Goal: Information Seeking & Learning: Learn about a topic

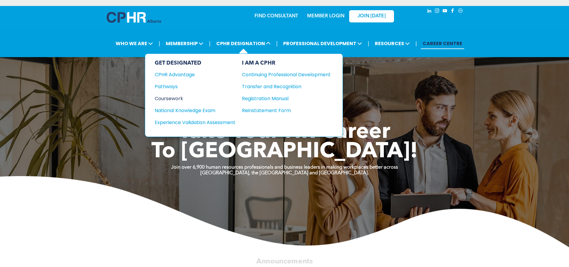
click at [169, 97] on div "Coursework" at bounding box center [191, 98] width 73 height 7
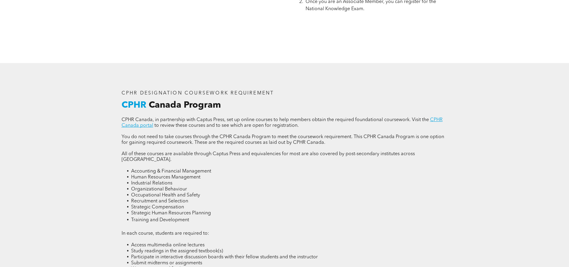
scroll to position [836, 0]
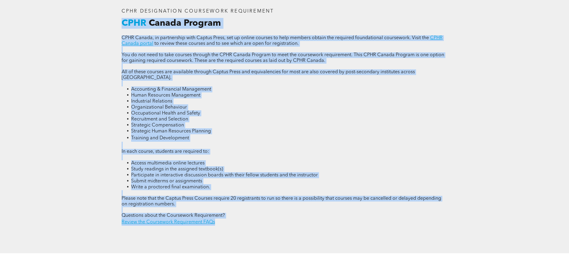
drag, startPoint x: 391, startPoint y: 226, endPoint x: 120, endPoint y: 16, distance: 343.1
click at [120, 16] on div "CPHR DESIGNATION COURSEWORK REQUIREMENT CPHR Canada Program CPHR Canada, in par…" at bounding box center [284, 117] width 358 height 272
click at [292, 86] on li "Accounting & Financial Management" at bounding box center [289, 89] width 317 height 6
click at [287, 98] on li "Industrial Relations" at bounding box center [289, 101] width 317 height 6
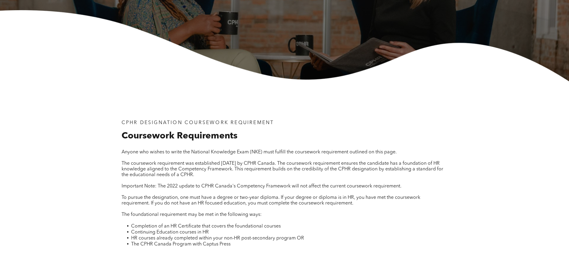
scroll to position [119, 0]
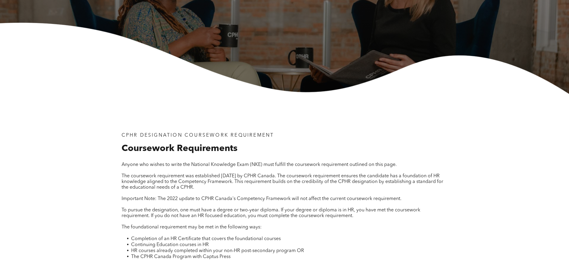
click at [449, 264] on div "CPHR DESIGNATION COURSEWORK REQUIREMENT Coursework Requirements Anyone who wish…" at bounding box center [285, 200] width 336 height 144
